Goal: Go to known website: Access a specific website the user already knows

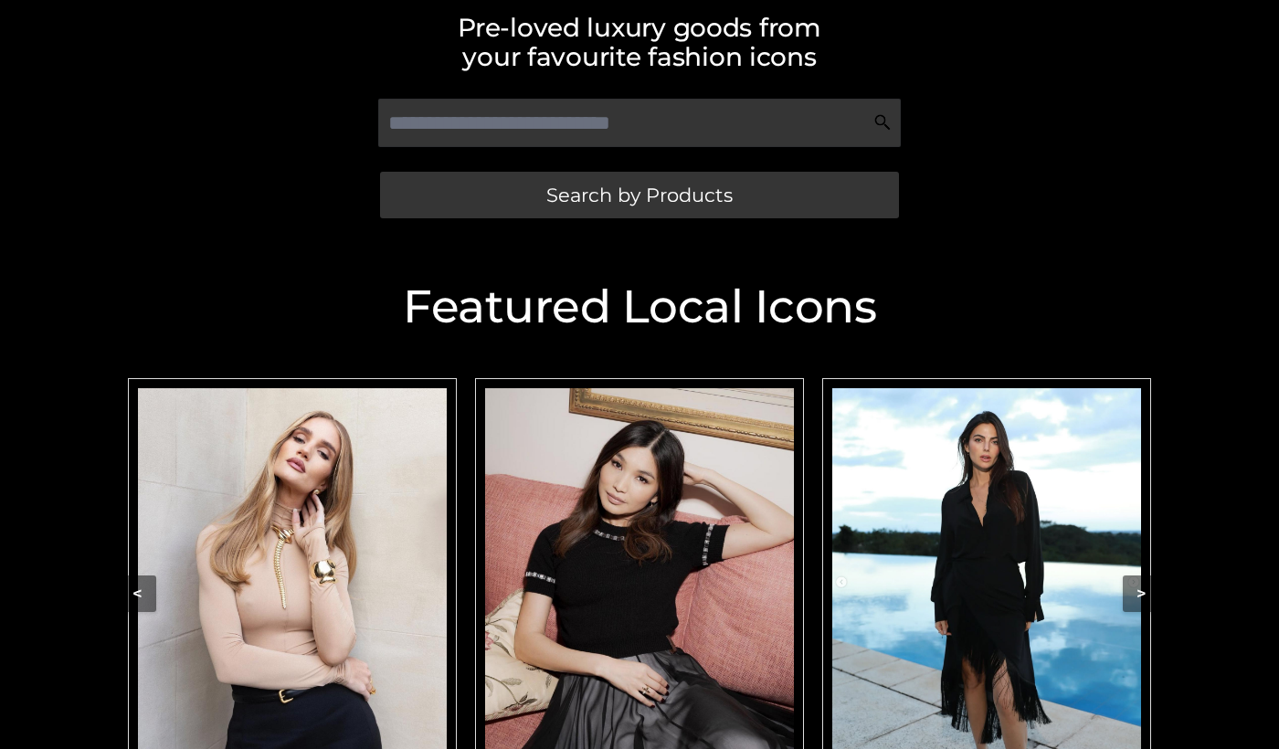
scroll to position [411, 0]
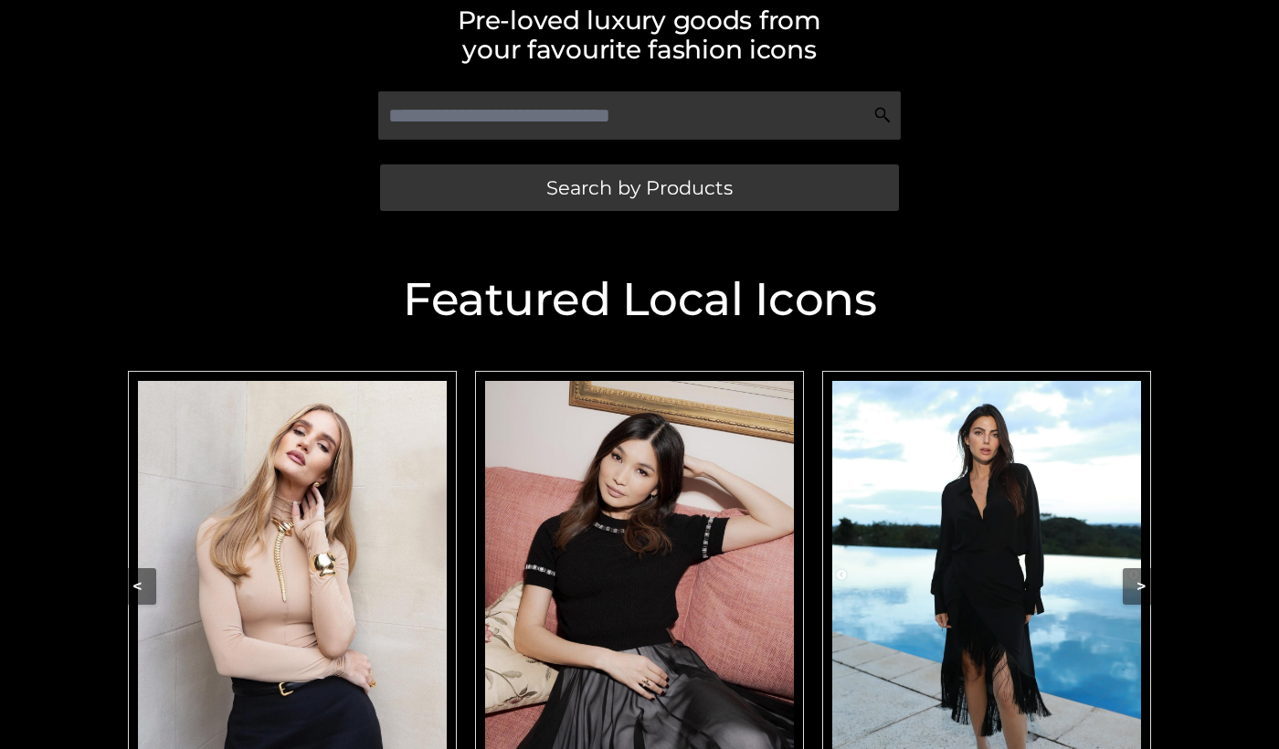
click at [451, 522] on div "rosiehw" at bounding box center [292, 585] width 329 height 429
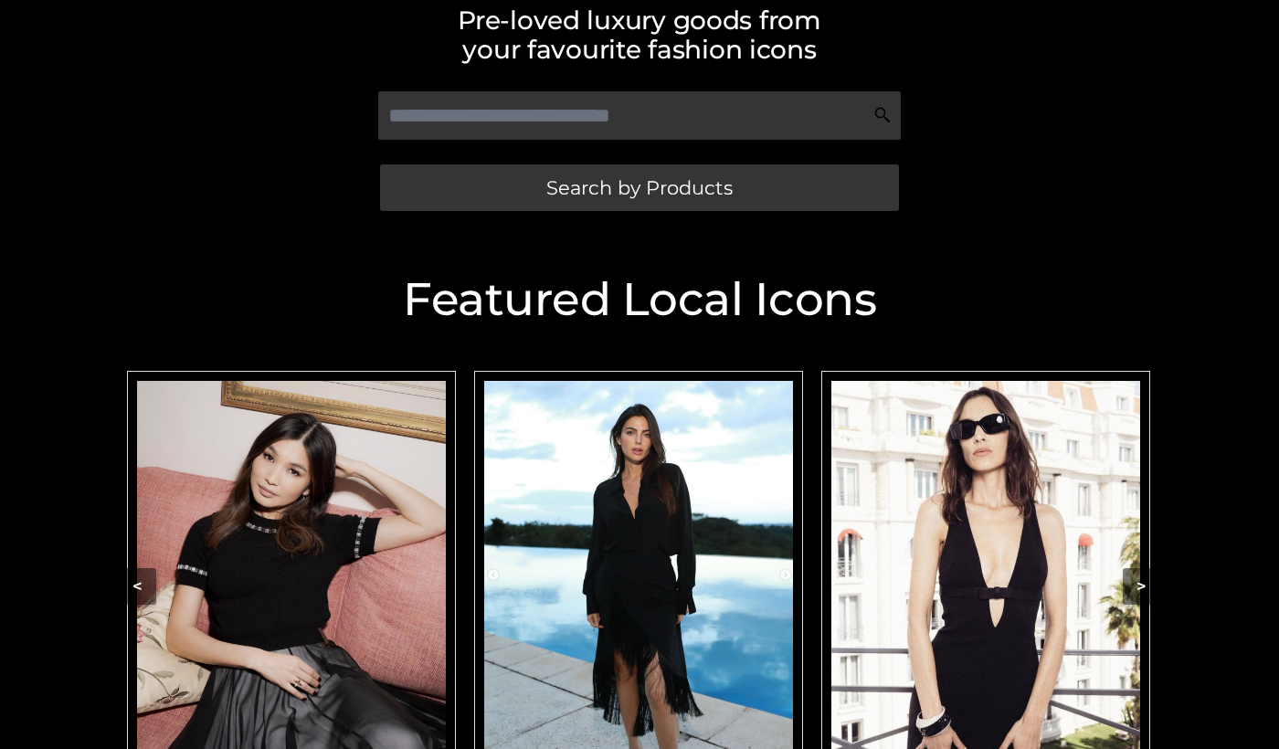
click at [435, 517] on img "Carousel Navigation" at bounding box center [291, 574] width 309 height 386
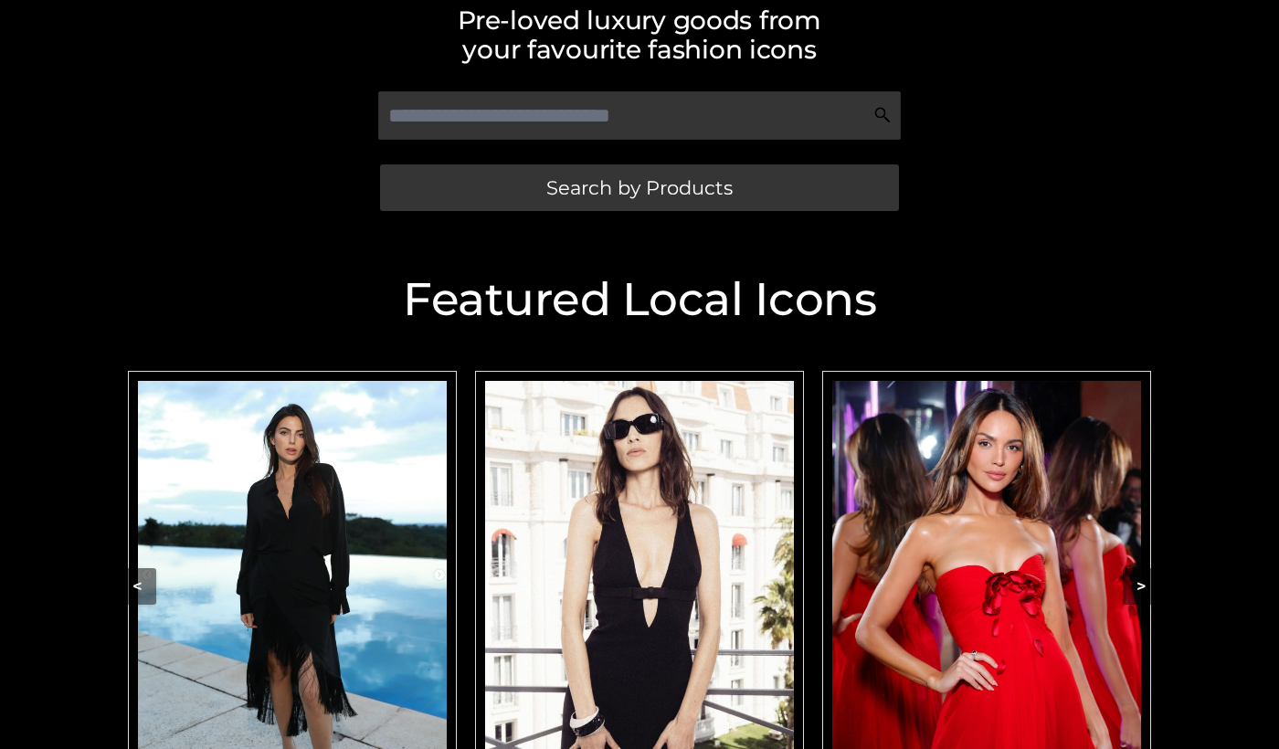
click at [447, 508] on img "Carousel Navigation" at bounding box center [292, 574] width 309 height 386
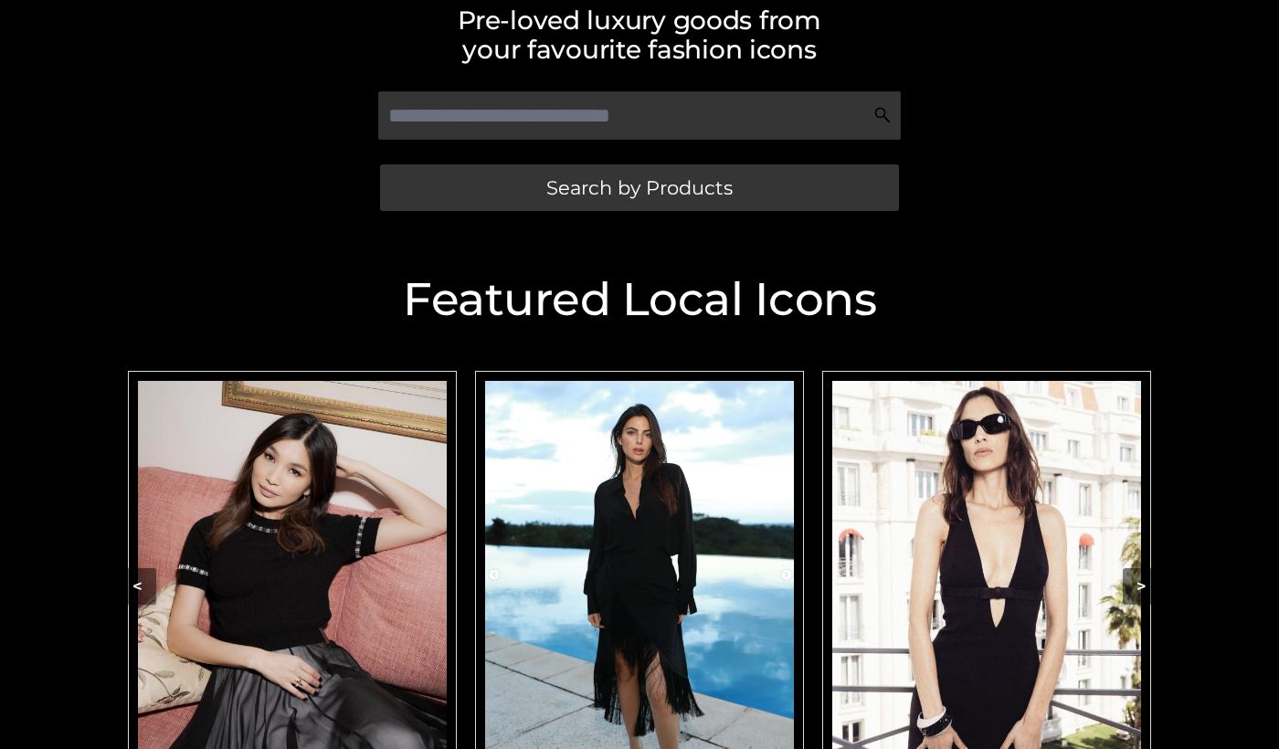
click at [447, 508] on div "gemmachan" at bounding box center [292, 585] width 329 height 429
click at [381, 532] on img "Carousel Navigation" at bounding box center [292, 574] width 309 height 386
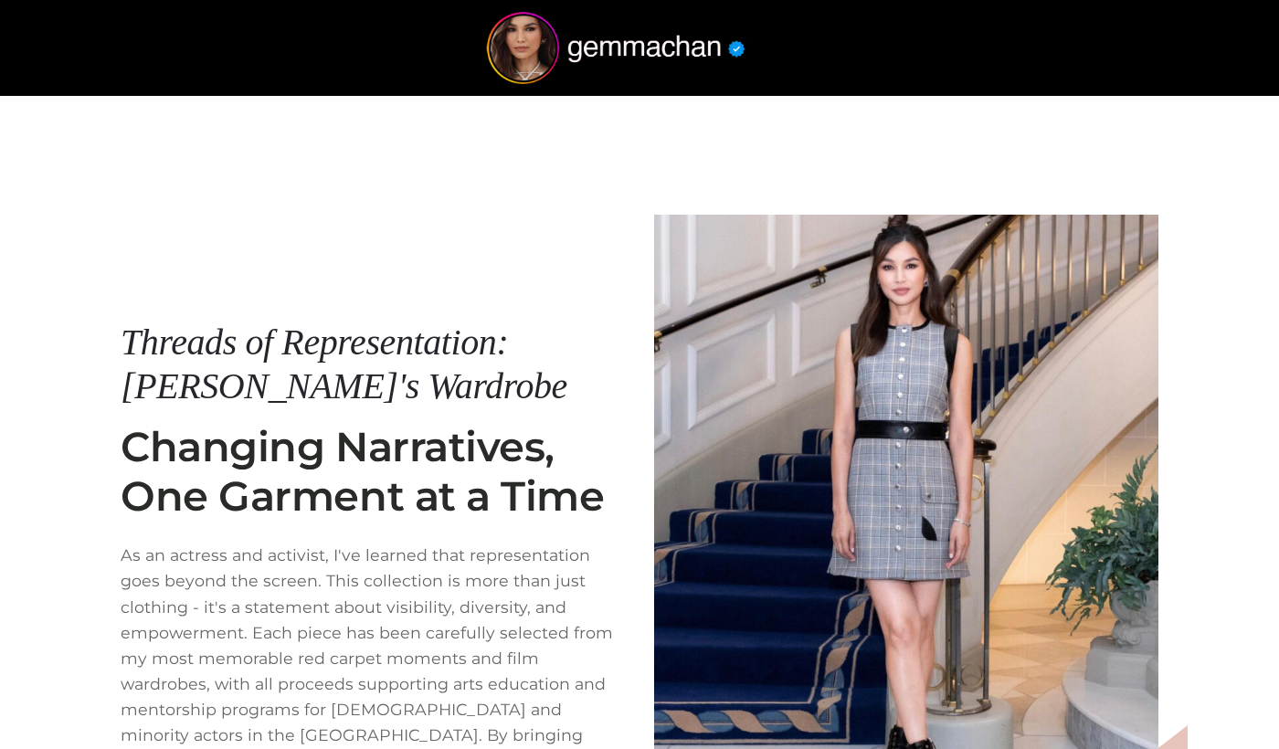
scroll to position [271, 0]
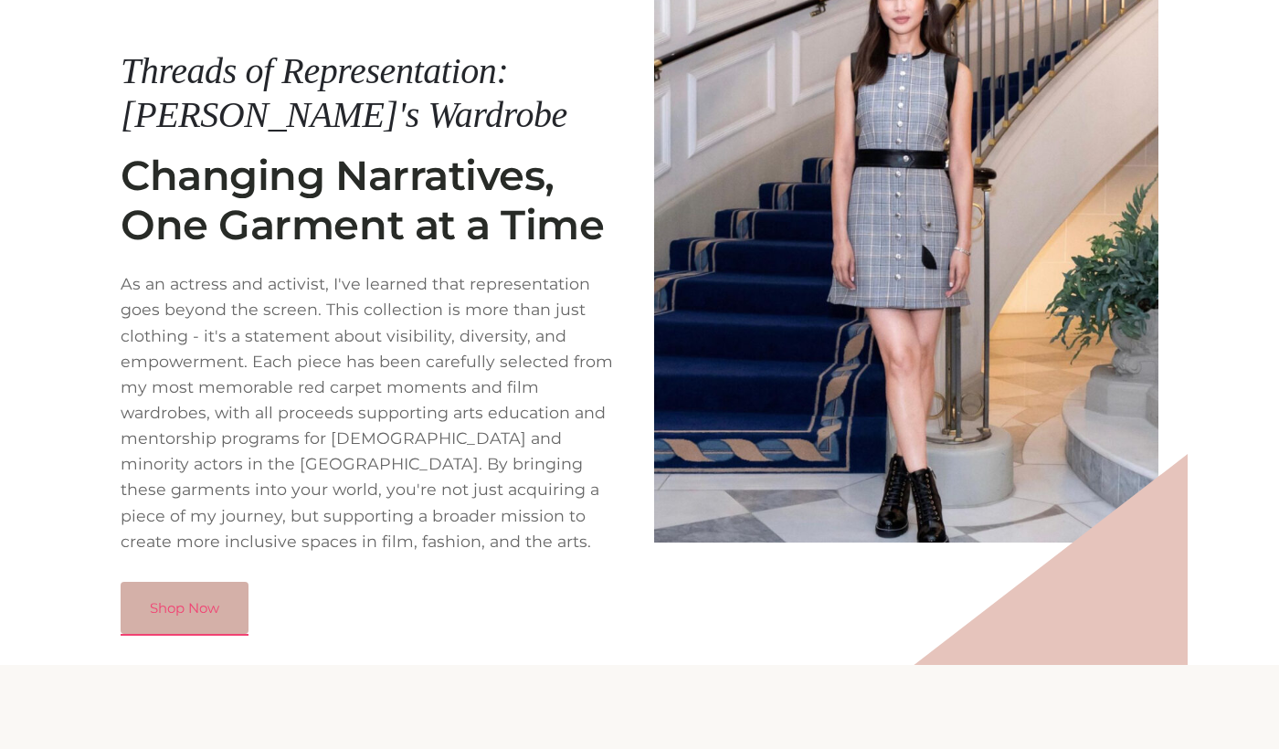
click at [210, 586] on link "Shop Now" at bounding box center [185, 608] width 128 height 53
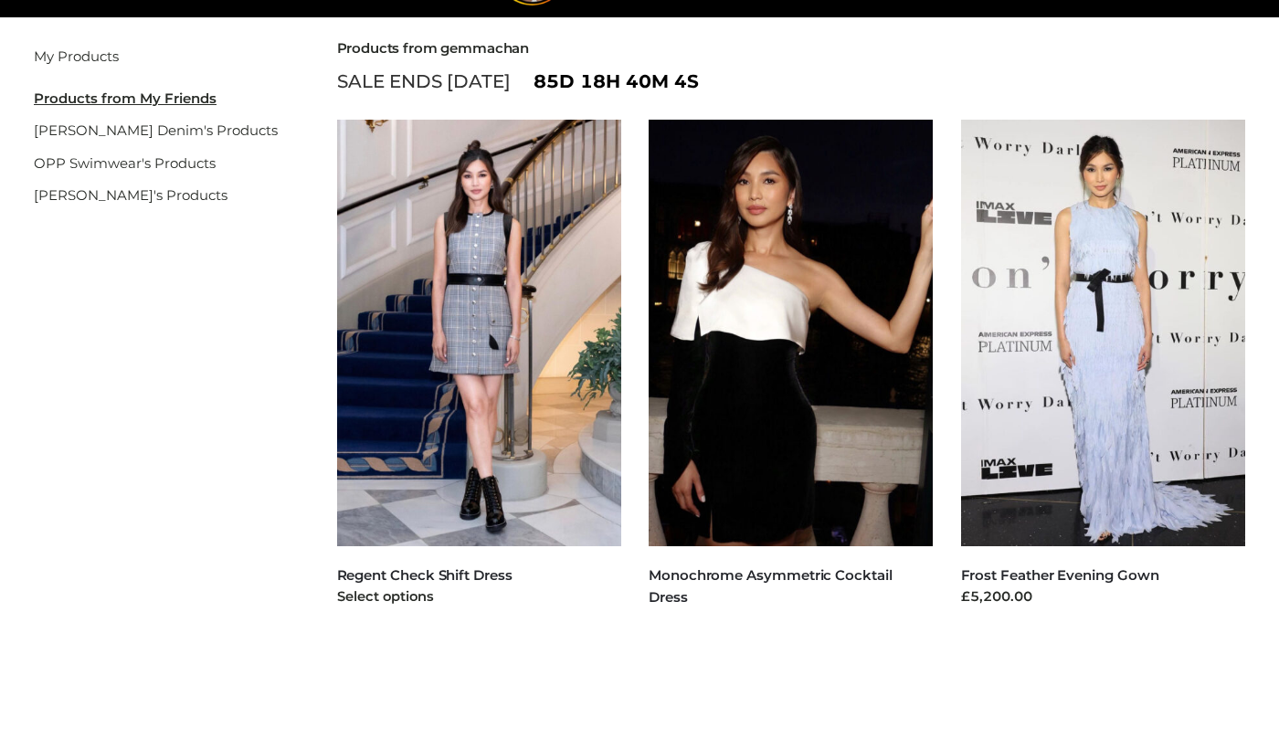
scroll to position [167, 0]
